Goal: Task Accomplishment & Management: Complete application form

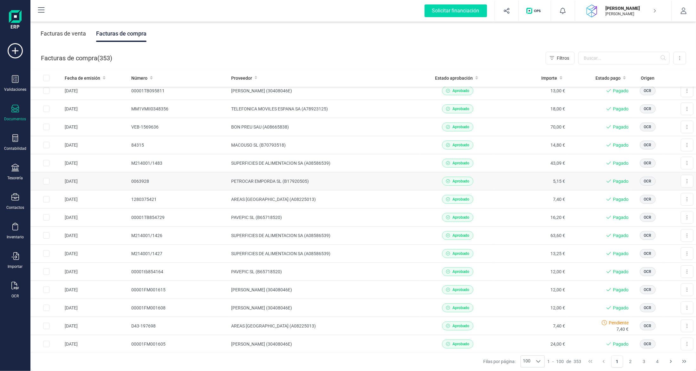
scroll to position [159, 0]
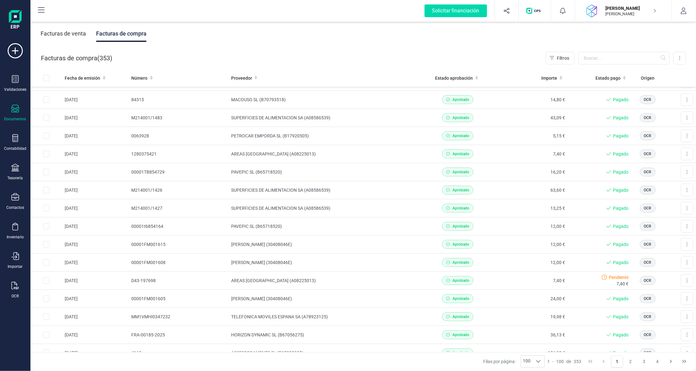
drag, startPoint x: 52, startPoint y: 34, endPoint x: 56, endPoint y: 37, distance: 5.1
click at [52, 34] on div "Facturas de venta" at bounding box center [63, 33] width 45 height 16
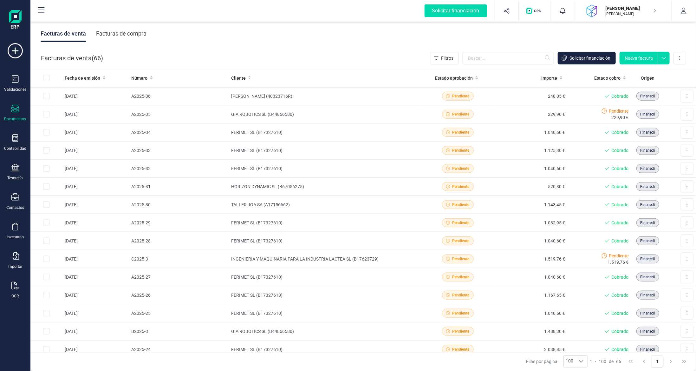
scroll to position [412, 0]
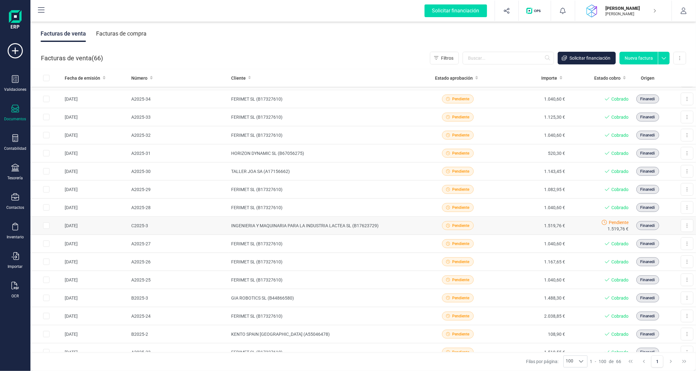
click at [275, 223] on td "INGENIERIA Y MAQUINARIA PARA LA INDUSTRIA LACTEA SL (B17623729)" at bounding box center [325, 226] width 193 height 18
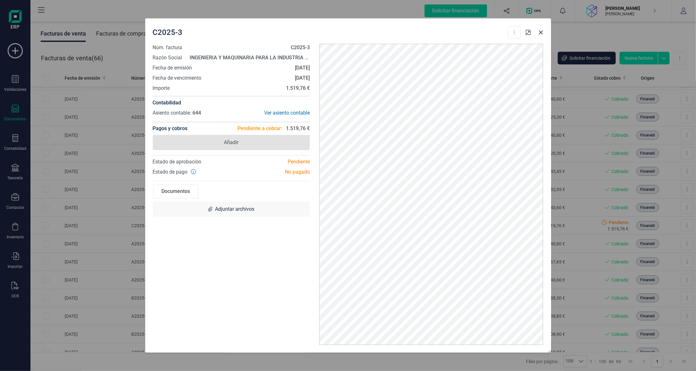
click at [246, 147] on span "Añadir" at bounding box center [231, 142] width 157 height 15
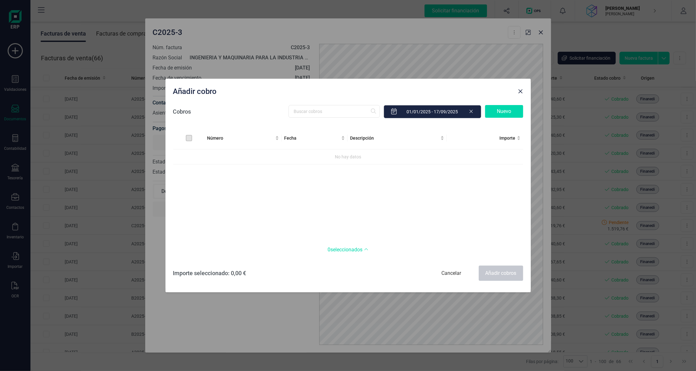
click at [504, 108] on div "Nuevo" at bounding box center [504, 111] width 38 height 13
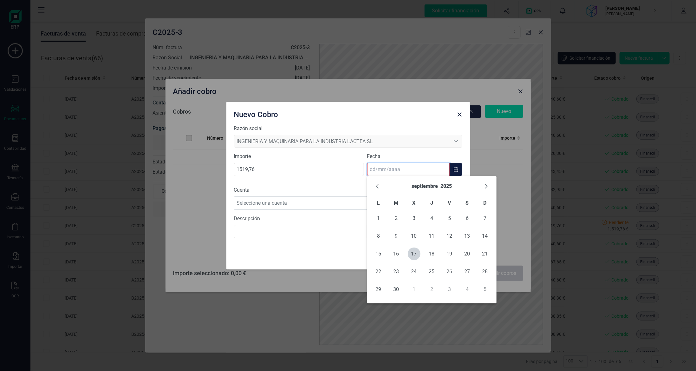
click at [395, 170] on input "text" at bounding box center [408, 169] width 82 height 13
click at [413, 257] on span "17" at bounding box center [414, 253] width 13 height 13
type input "[DATE]"
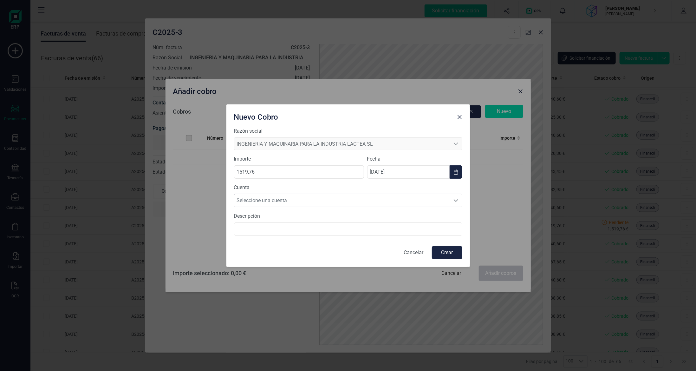
click at [316, 200] on span "Seleccione una cuenta" at bounding box center [342, 200] width 216 height 13
click at [317, 216] on li "[FINANCIAL_ID]" at bounding box center [348, 215] width 228 height 13
click at [451, 253] on button "Crear" at bounding box center [447, 252] width 30 height 13
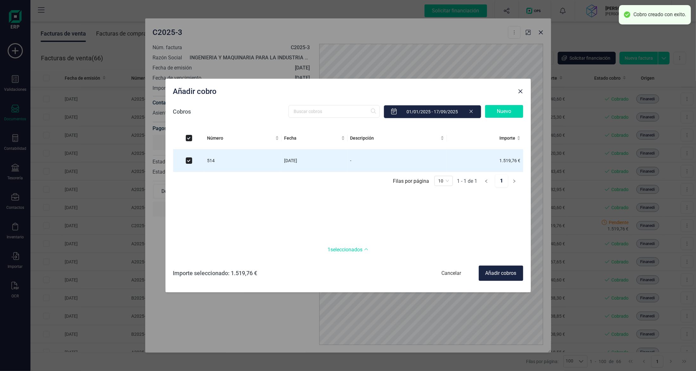
click at [495, 276] on div "Añadir cobros" at bounding box center [501, 273] width 44 height 15
checkbox input "false"
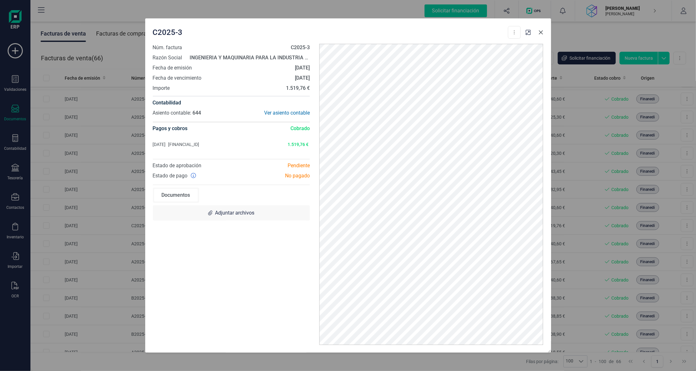
click at [540, 32] on icon "button" at bounding box center [541, 32] width 5 height 5
